Goal: Navigation & Orientation: Find specific page/section

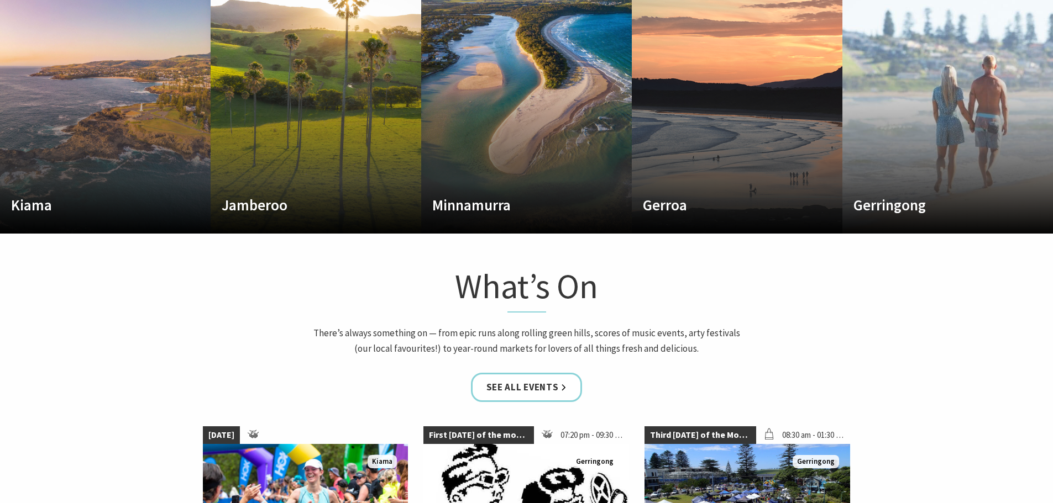
scroll to position [497, 0]
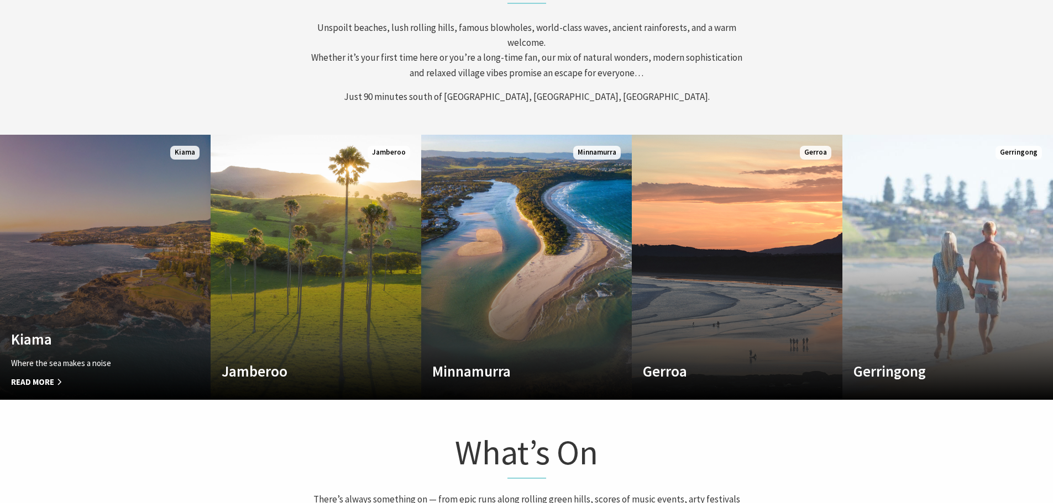
click at [112, 237] on link "Custom Image Used Kiama Where the sea makes a noise Read More Kiama" at bounding box center [105, 267] width 211 height 265
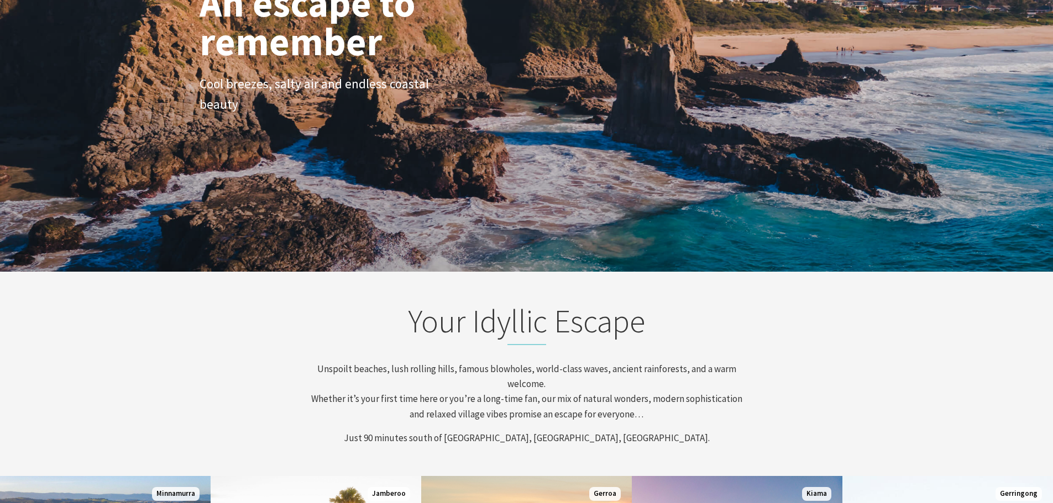
scroll to position [112, 0]
